Goal: Task Accomplishment & Management: Manage account settings

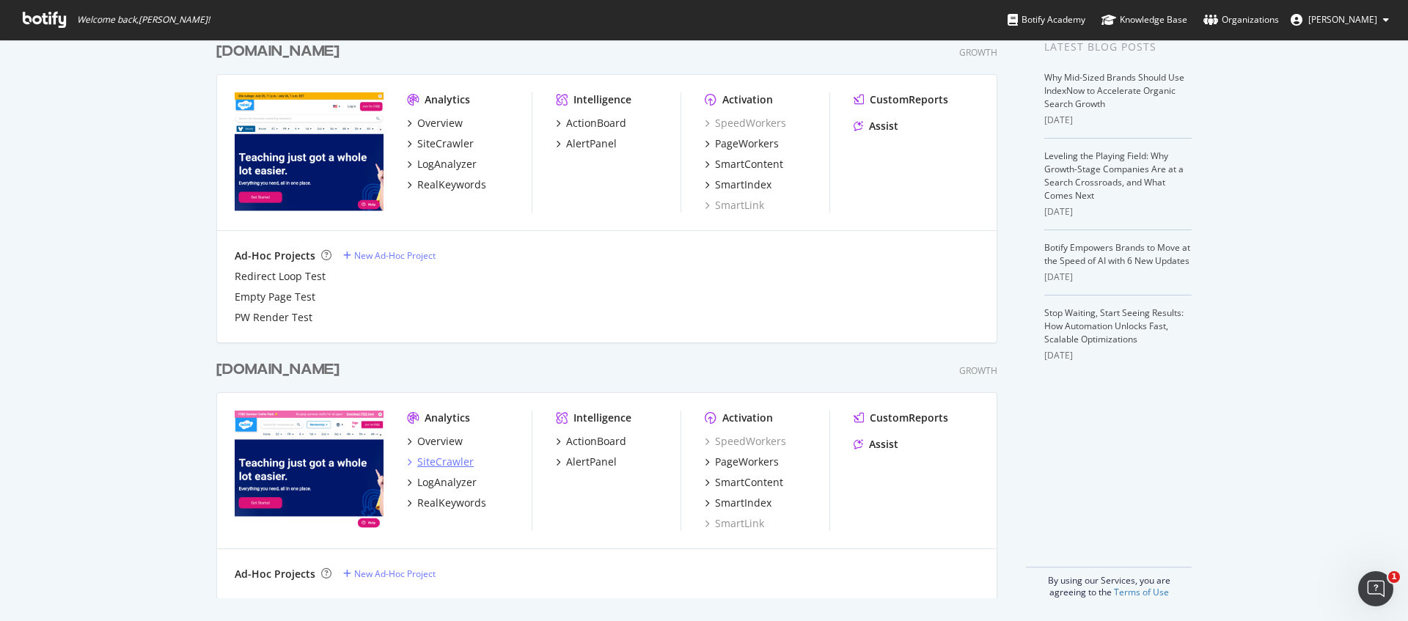
click at [457, 462] on div "SiteCrawler" at bounding box center [445, 462] width 56 height 15
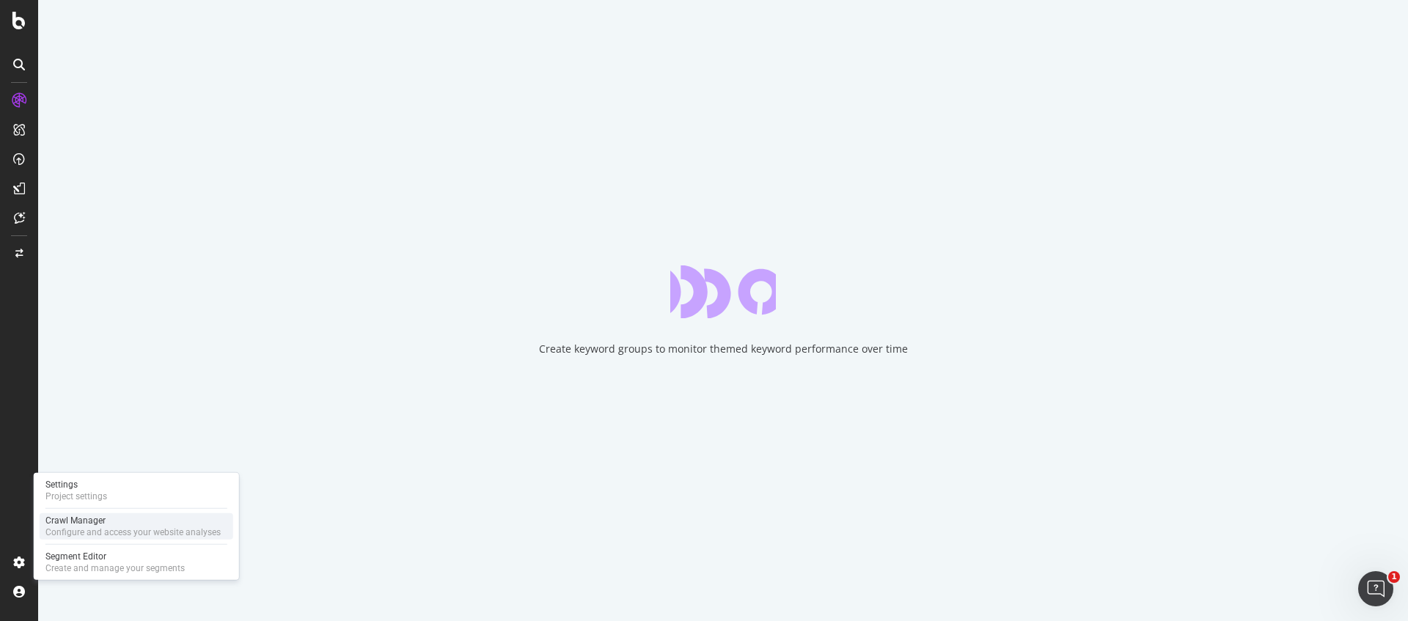
click at [88, 532] on div "Configure and access your website analyses" at bounding box center [132, 532] width 175 height 12
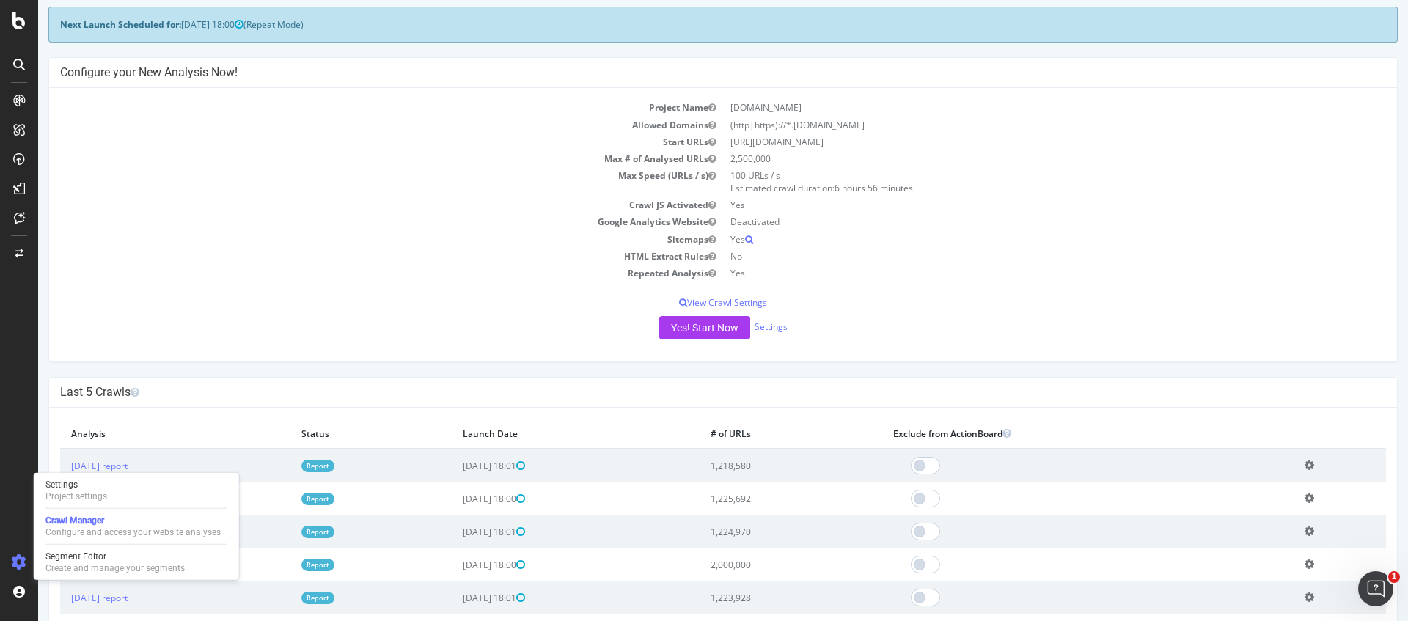
scroll to position [46, 0]
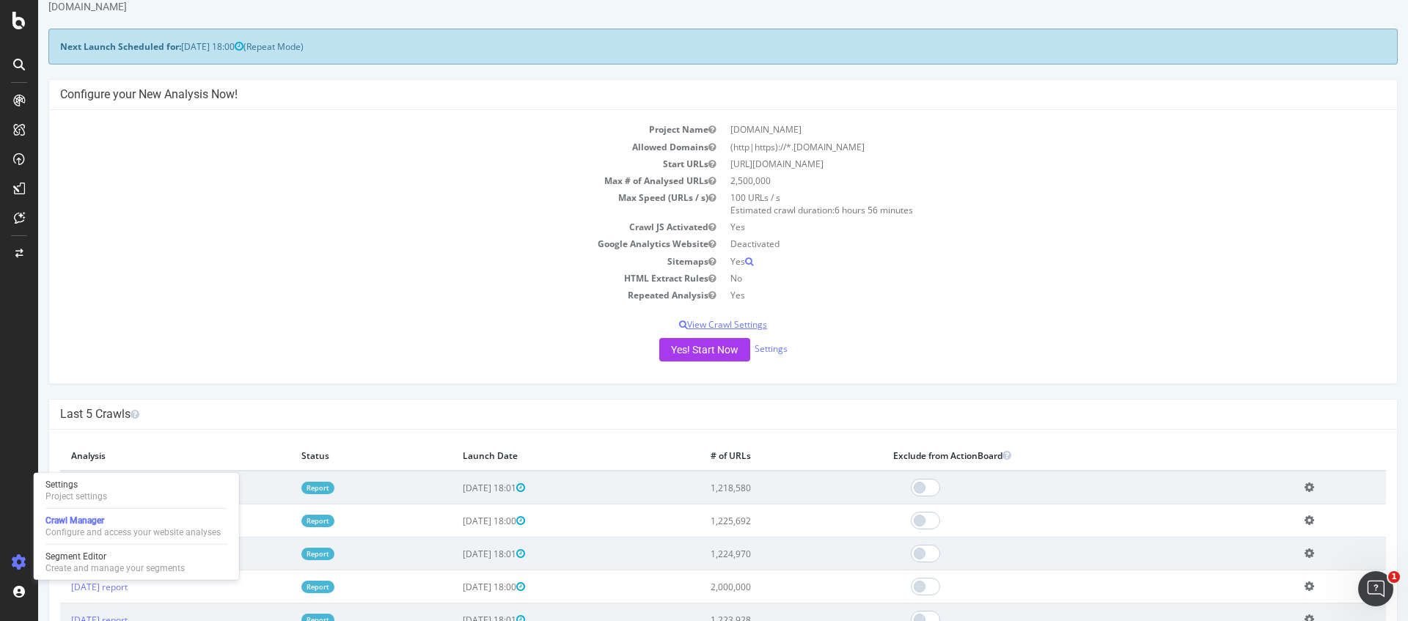
click at [752, 323] on p "View Crawl Settings" at bounding box center [723, 324] width 1326 height 12
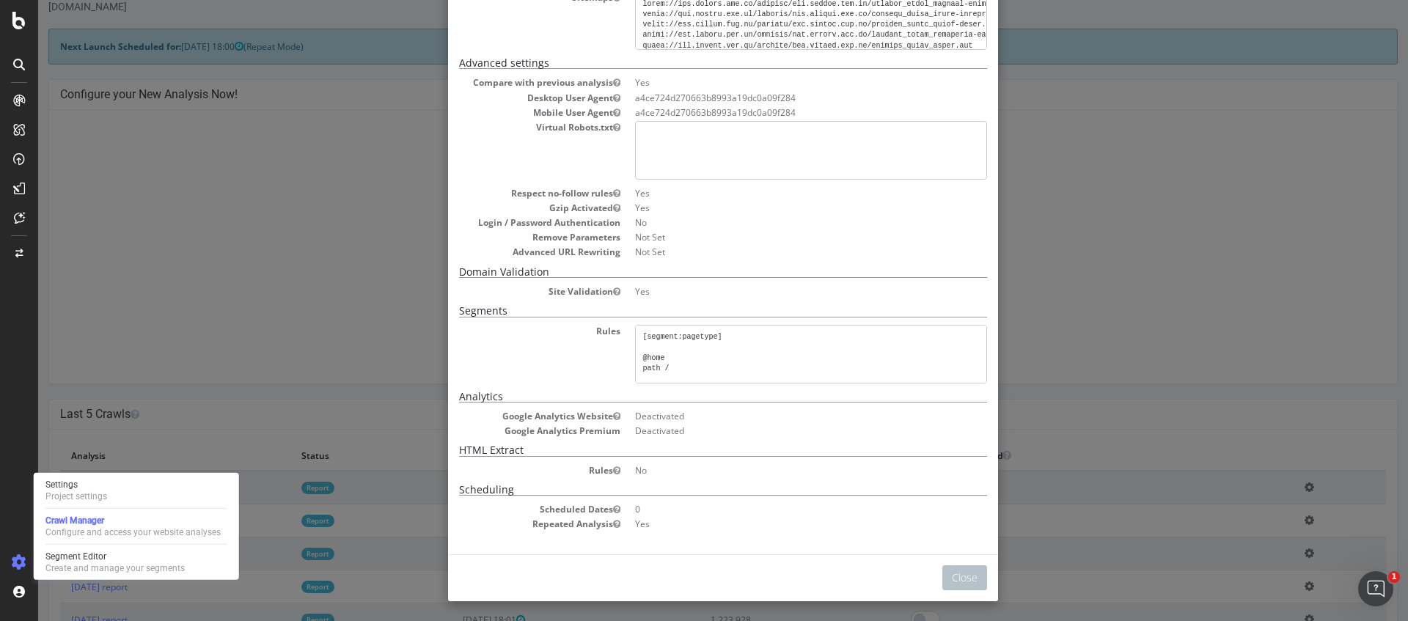
scroll to position [0, 0]
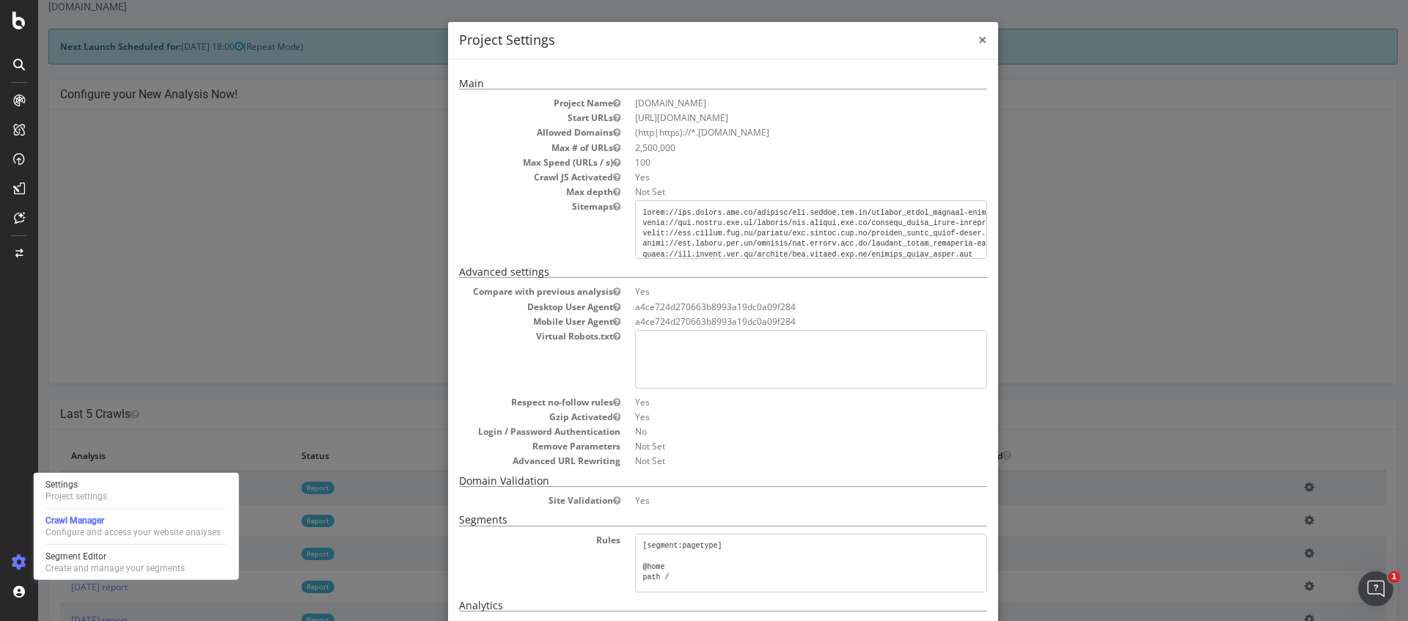
click at [983, 43] on span "×" at bounding box center [982, 39] width 9 height 21
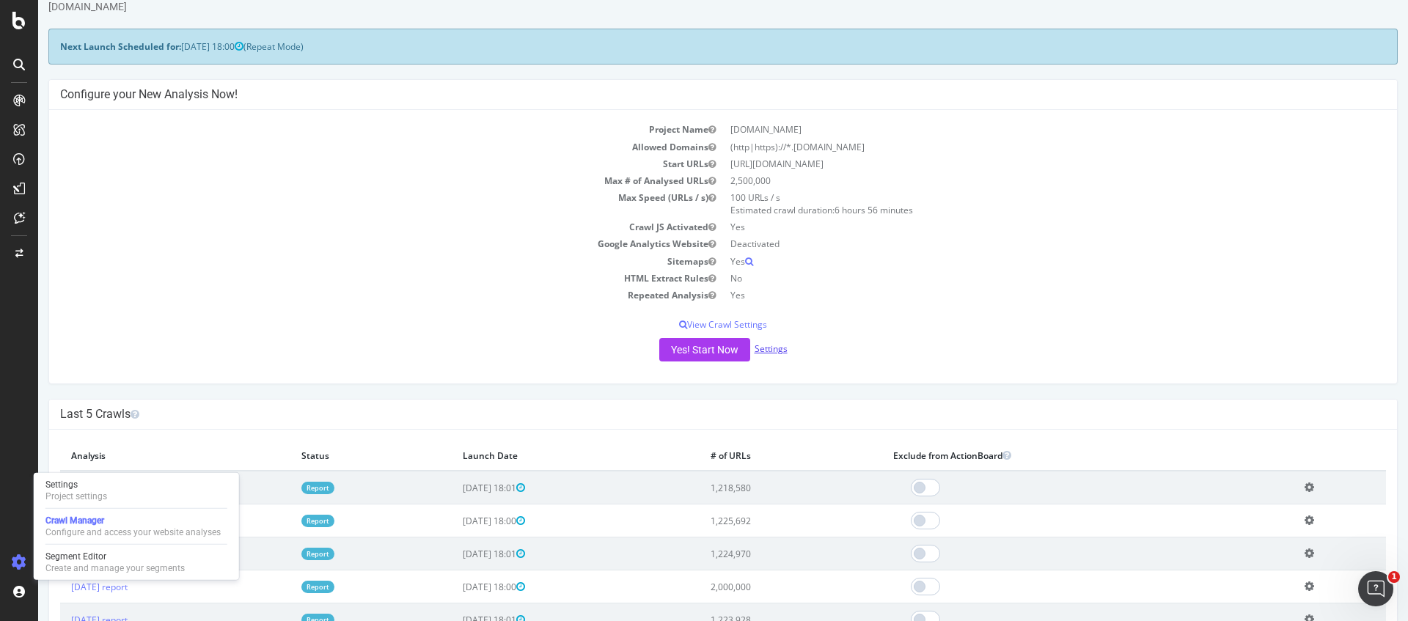
click at [775, 345] on link "Settings" at bounding box center [770, 348] width 33 height 12
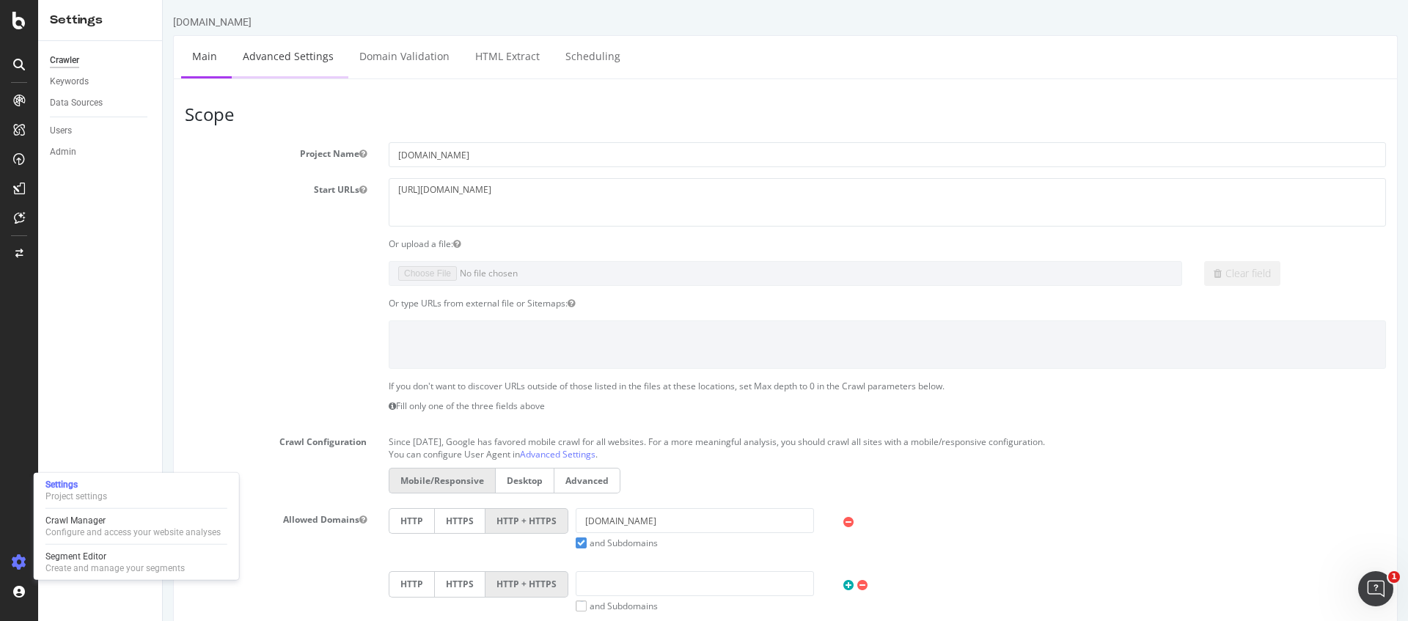
click at [309, 51] on link "Advanced Settings" at bounding box center [288, 56] width 113 height 40
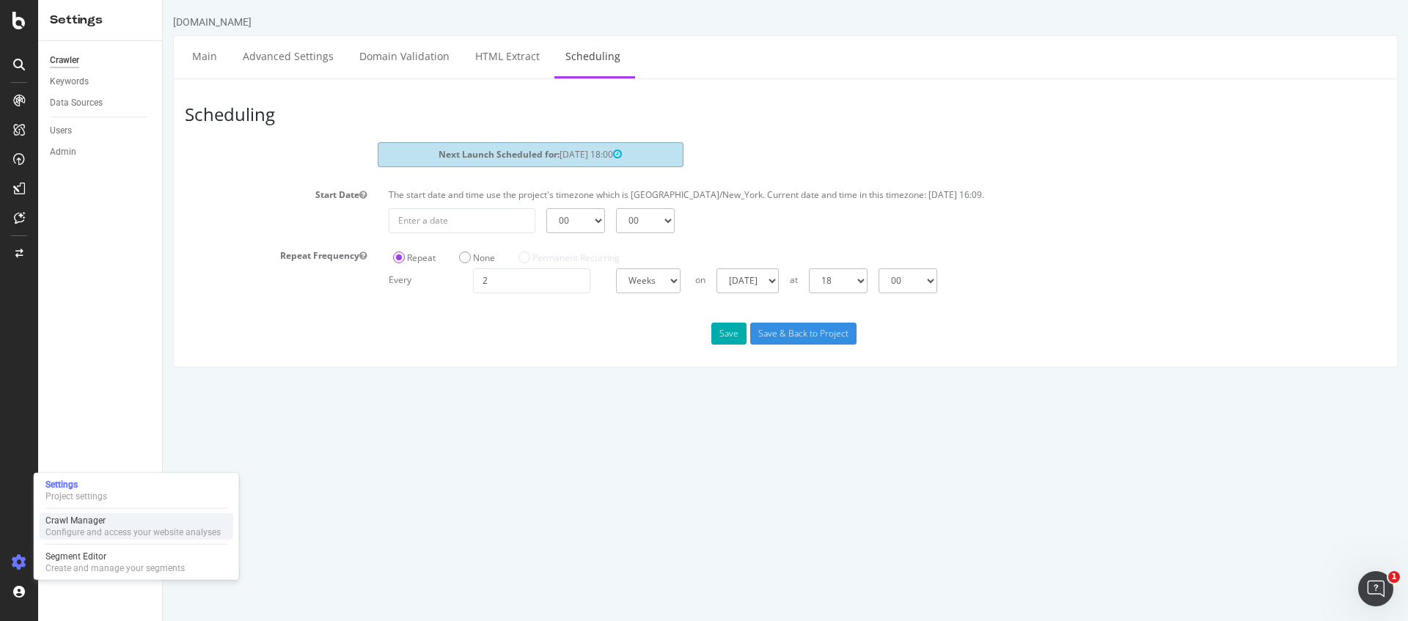
click at [86, 531] on div "Configure and access your website analyses" at bounding box center [132, 532] width 175 height 12
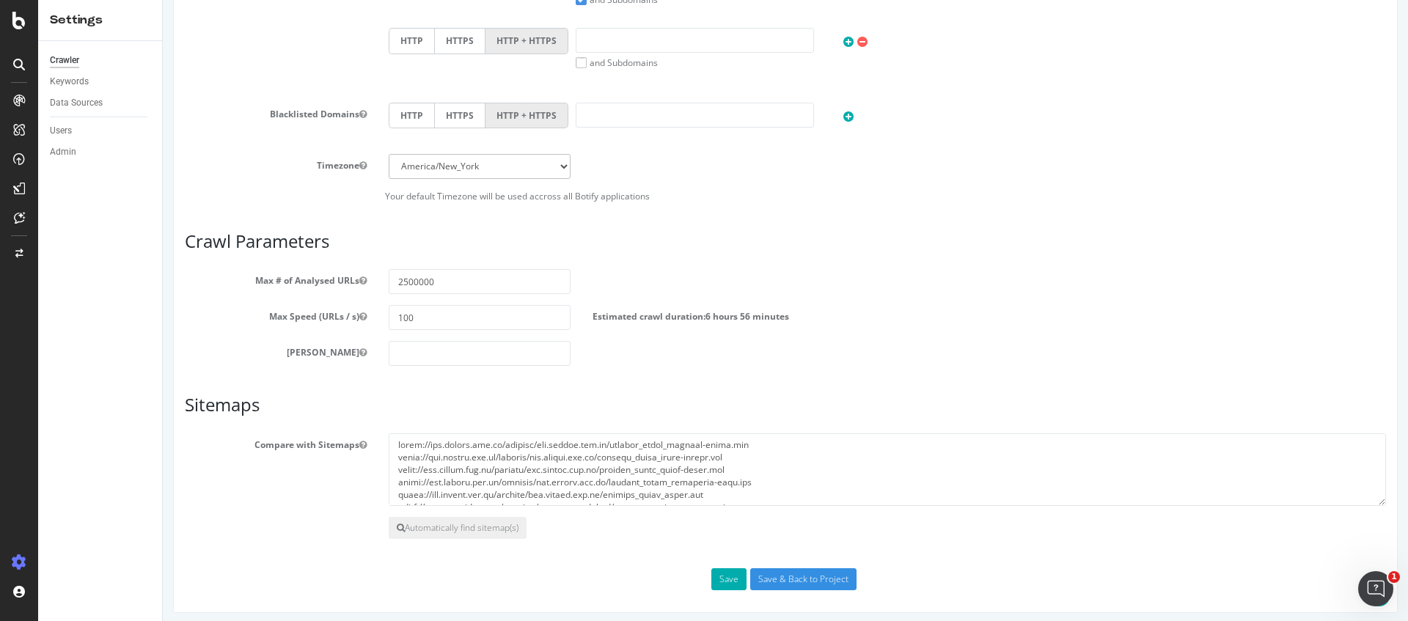
scroll to position [546, 0]
click at [404, 308] on input "100" at bounding box center [480, 314] width 182 height 25
type input "50"
click at [814, 573] on input "Save & Back to Project" at bounding box center [803, 576] width 106 height 22
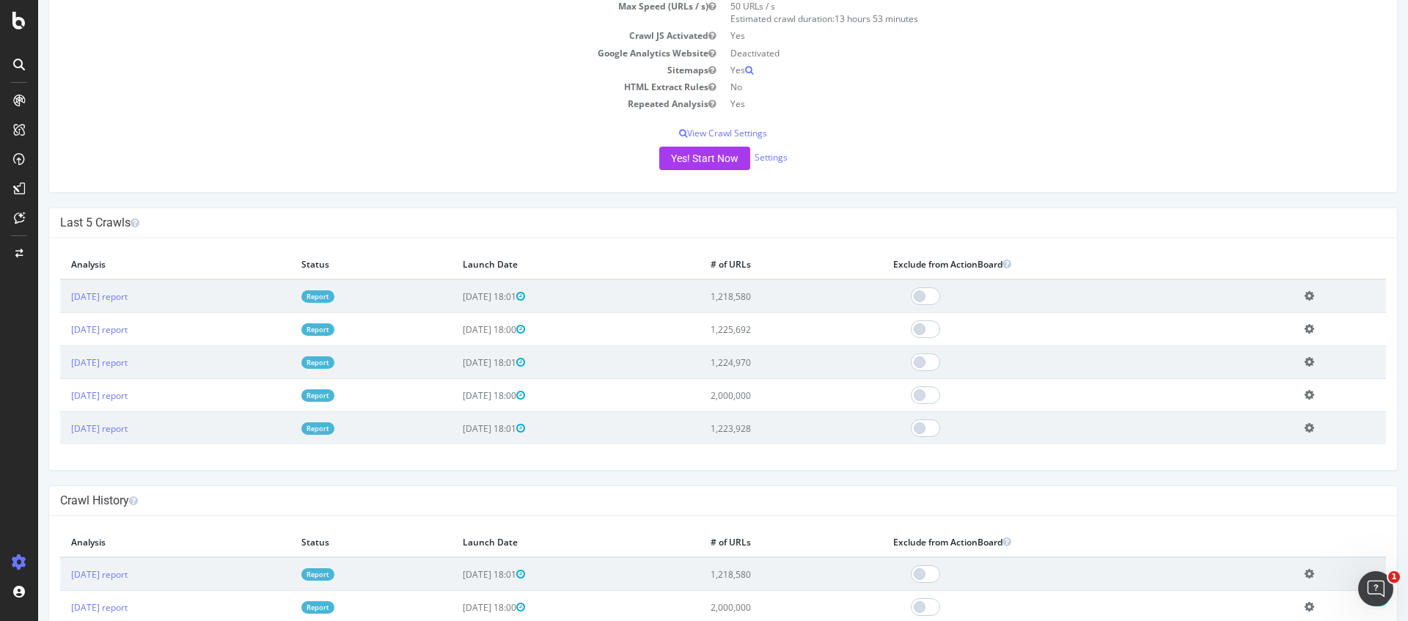
scroll to position [287, 0]
